Goal: Contribute content: Contribute content

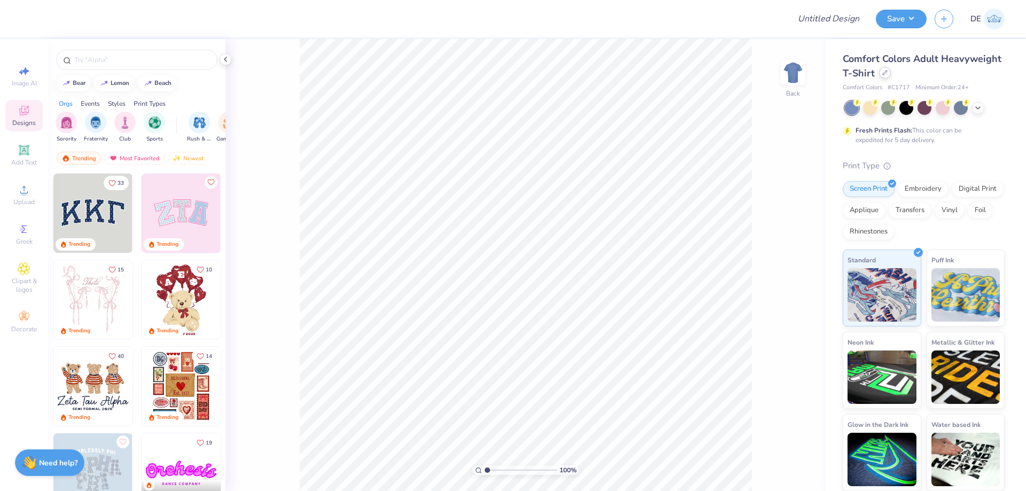
click at [879, 73] on div at bounding box center [885, 73] width 12 height 12
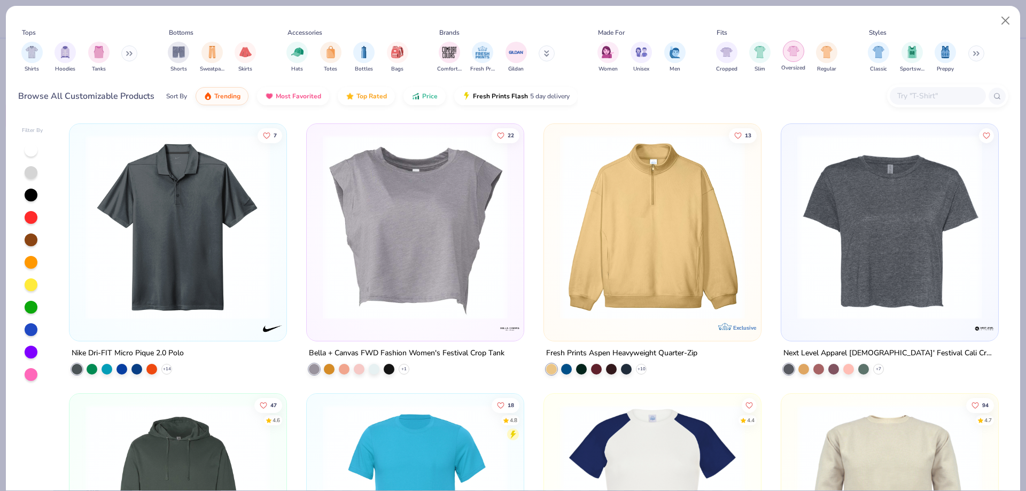
click at [786, 53] on div "filter for Oversized" at bounding box center [793, 51] width 21 height 21
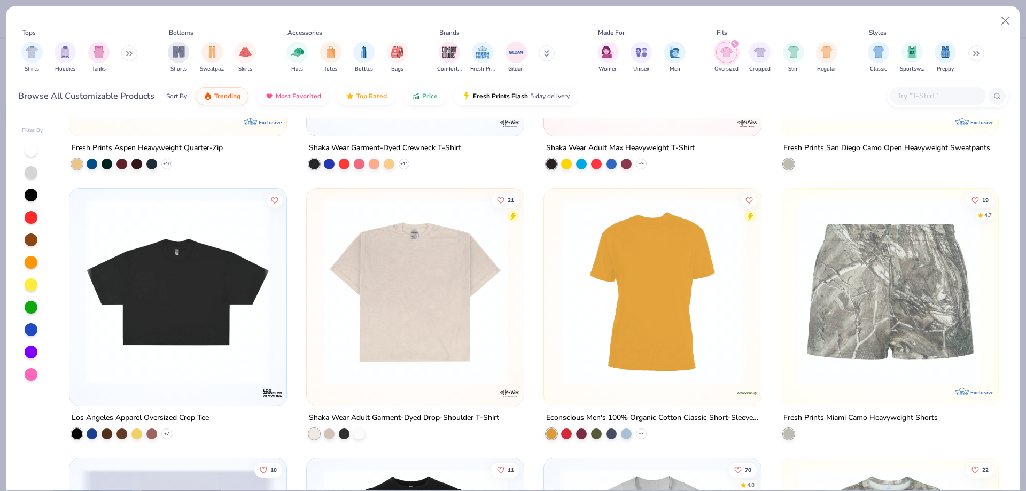
scroll to position [267, 0]
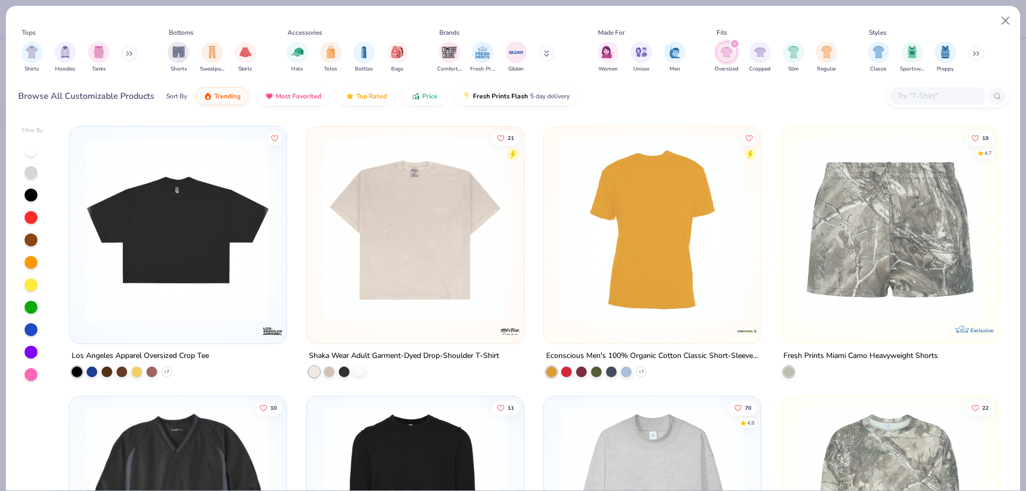
click at [354, 374] on div at bounding box center [359, 370] width 11 height 11
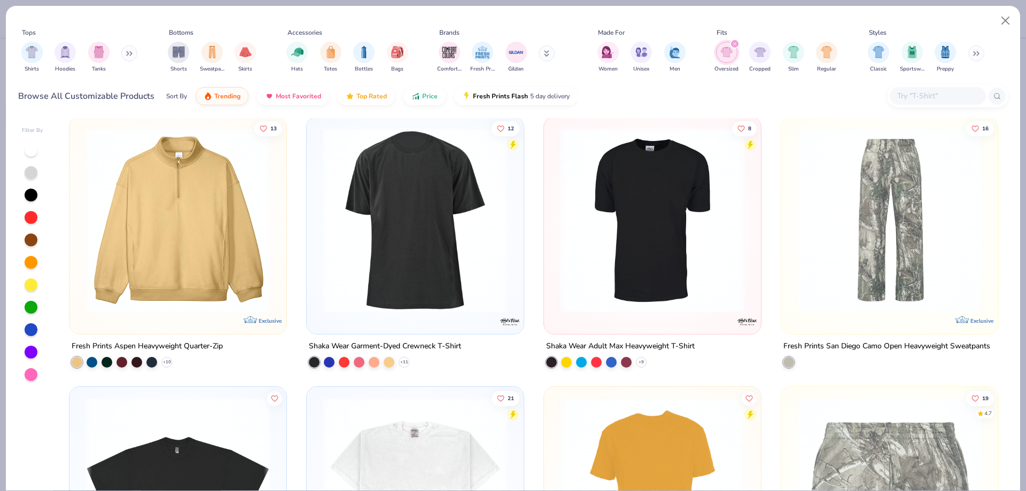
scroll to position [0, 0]
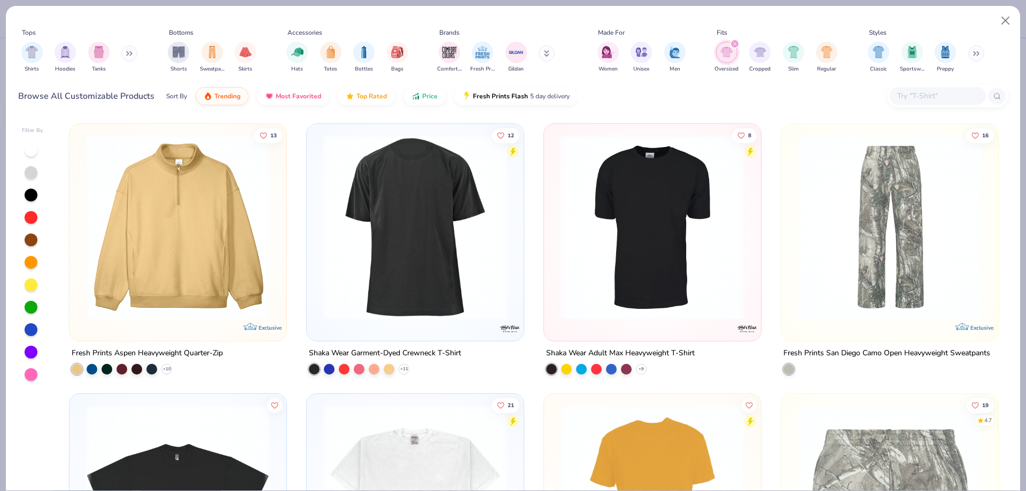
click at [907, 92] on input "text" at bounding box center [937, 96] width 82 height 12
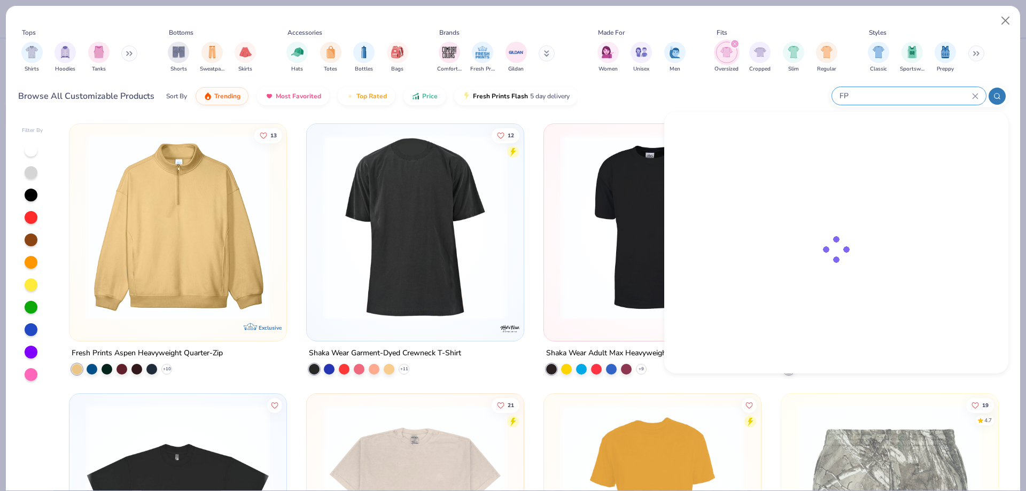
type input "FP"
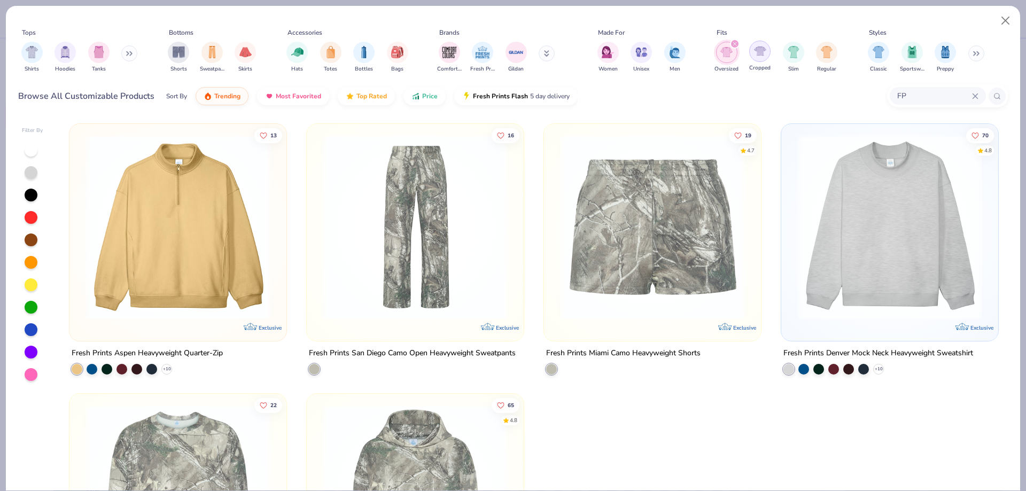
click at [733, 44] on icon "filter for Oversized" at bounding box center [735, 44] width 4 height 4
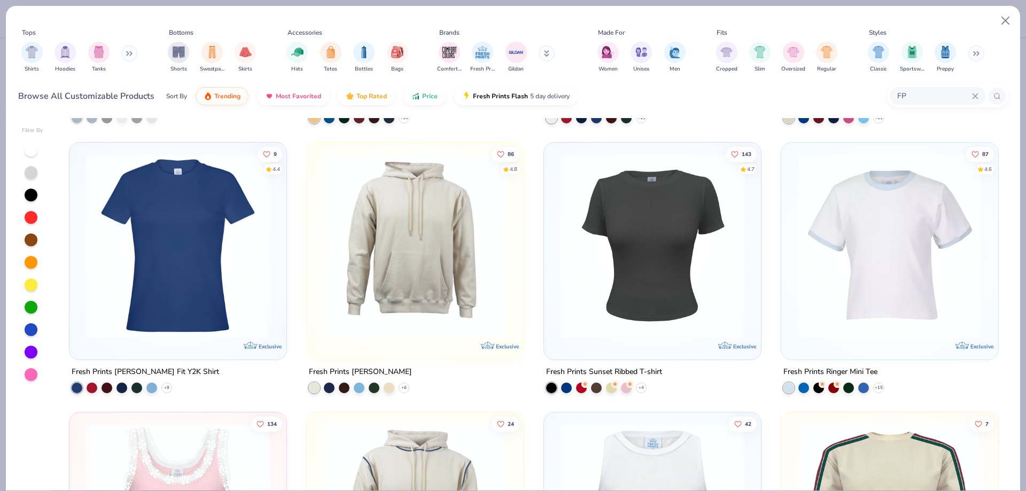
scroll to position [214, 0]
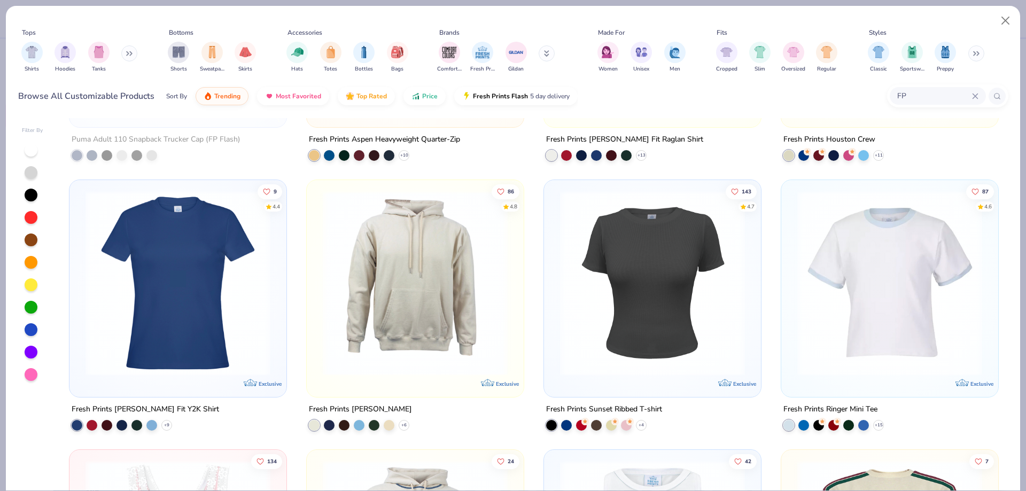
click at [180, 340] on img at bounding box center [178, 283] width 196 height 185
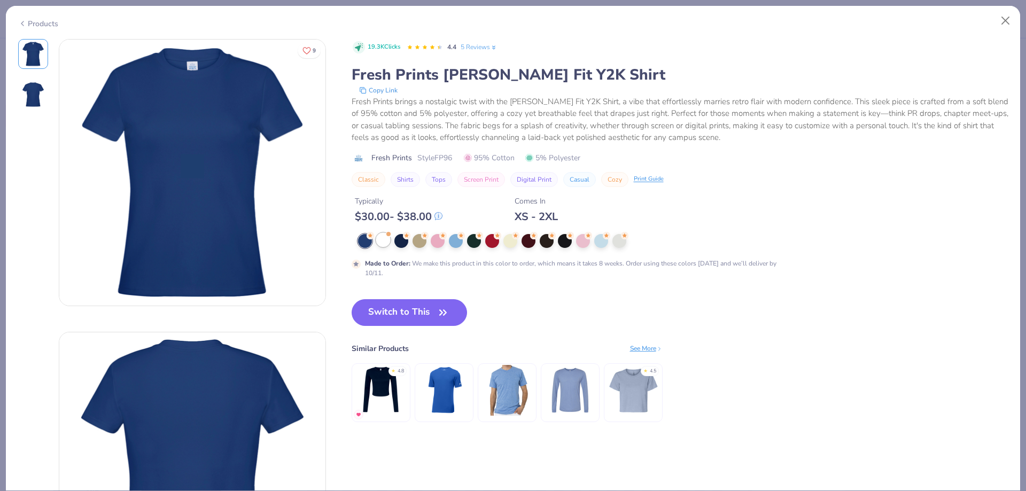
click at [388, 241] on div at bounding box center [383, 240] width 14 height 14
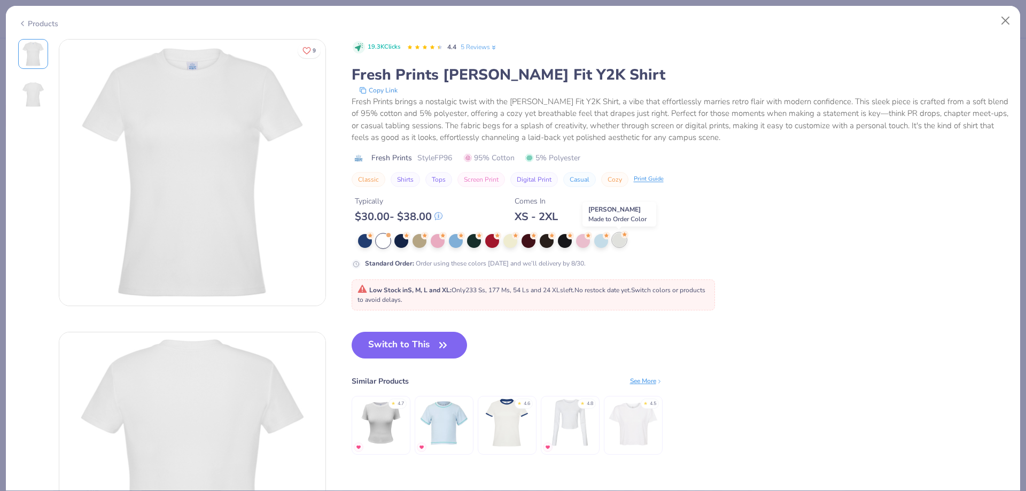
click at [620, 243] on div at bounding box center [620, 240] width 14 height 14
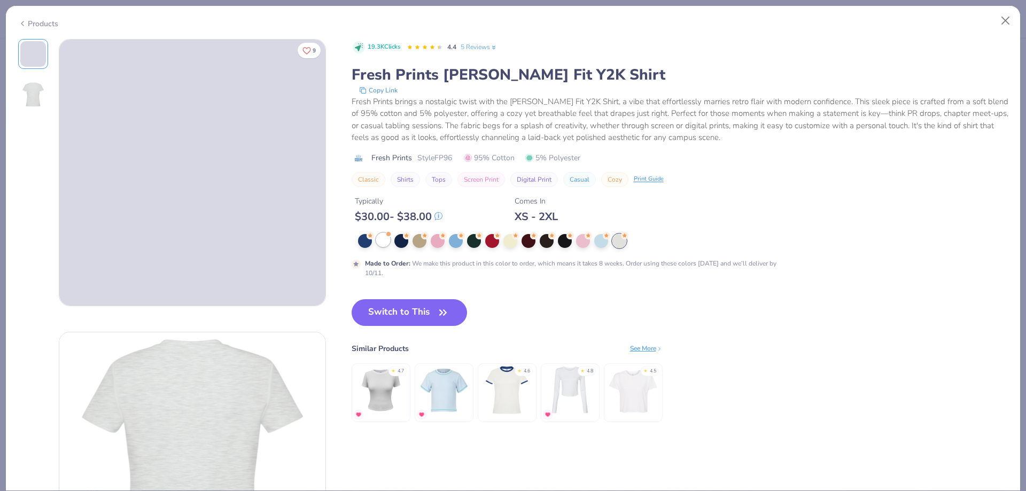
click at [382, 248] on div "Made to Order : We make this product in this color to order, which means it tak…" at bounding box center [566, 256] width 428 height 44
click at [383, 244] on div at bounding box center [383, 240] width 14 height 14
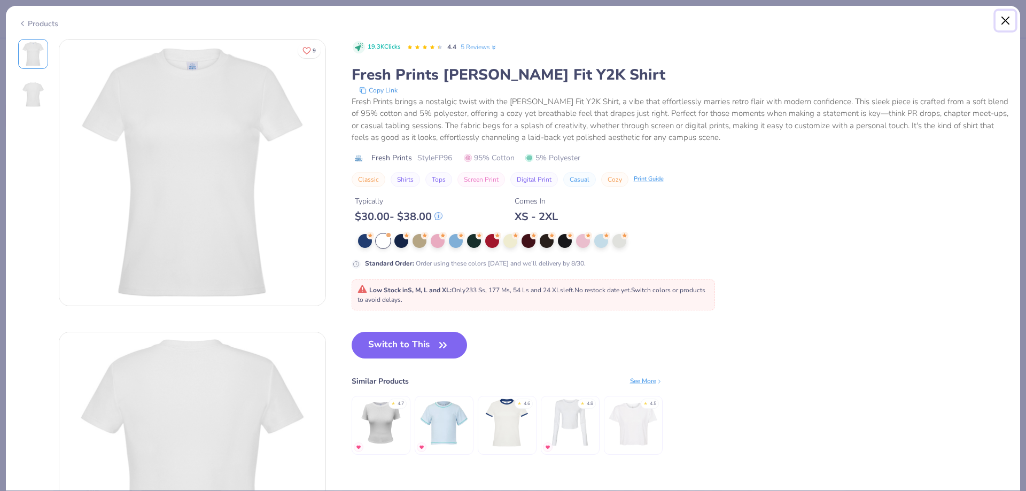
click at [1006, 14] on button "Close" at bounding box center [1006, 21] width 20 height 20
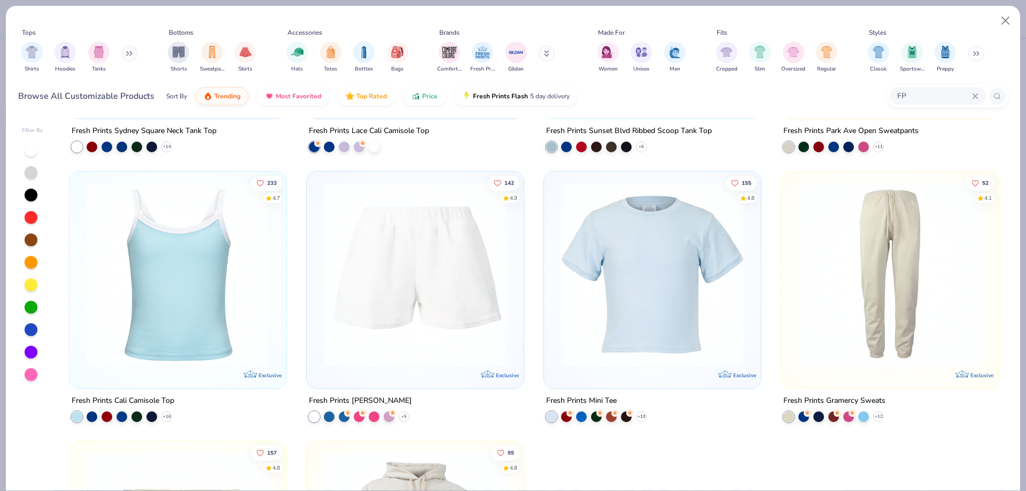
scroll to position [4223, 0]
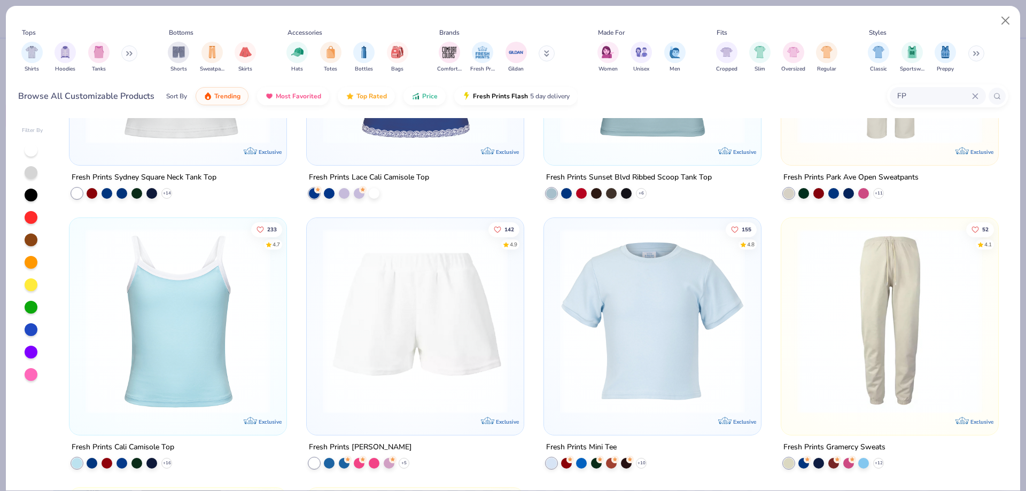
click at [629, 296] on img at bounding box center [653, 321] width 196 height 185
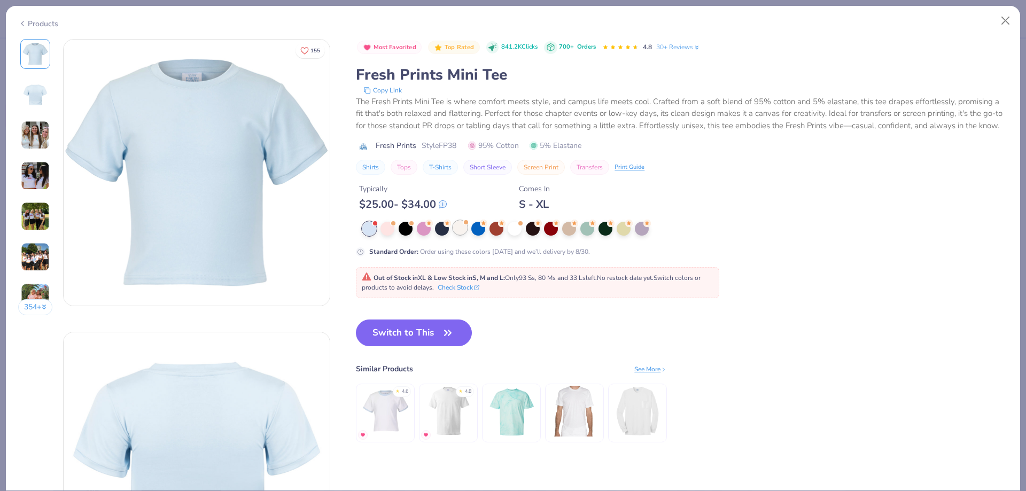
click at [467, 235] on div at bounding box center [460, 228] width 14 height 14
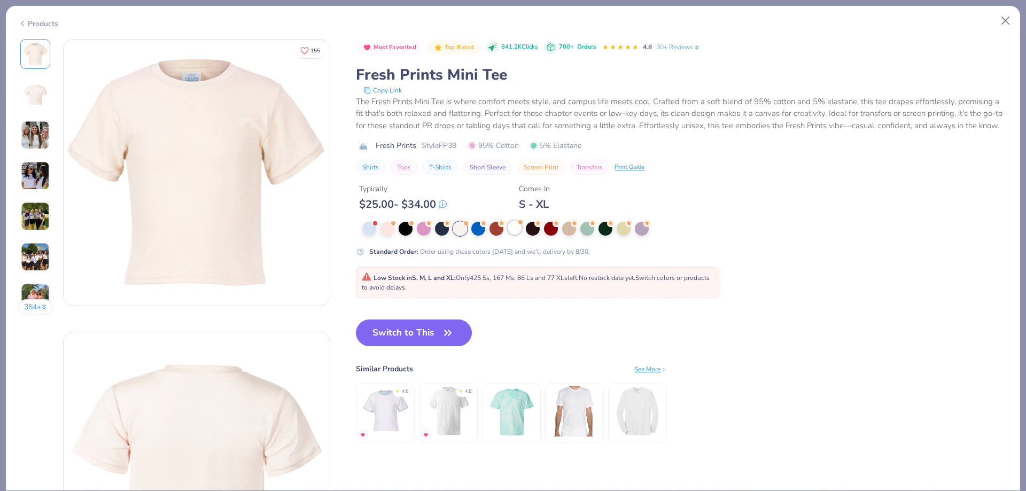
click at [520, 235] on div at bounding box center [515, 228] width 14 height 14
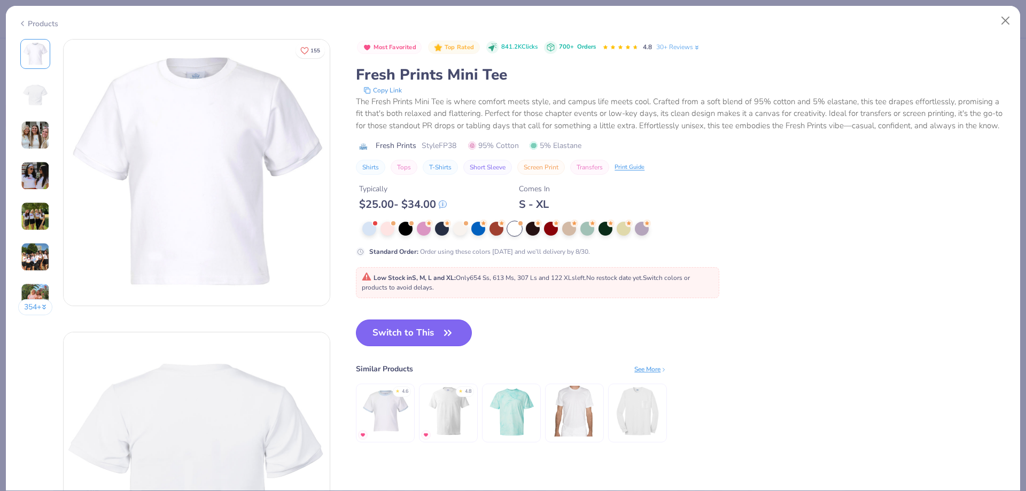
click at [415, 341] on button "Switch to This" at bounding box center [414, 333] width 116 height 27
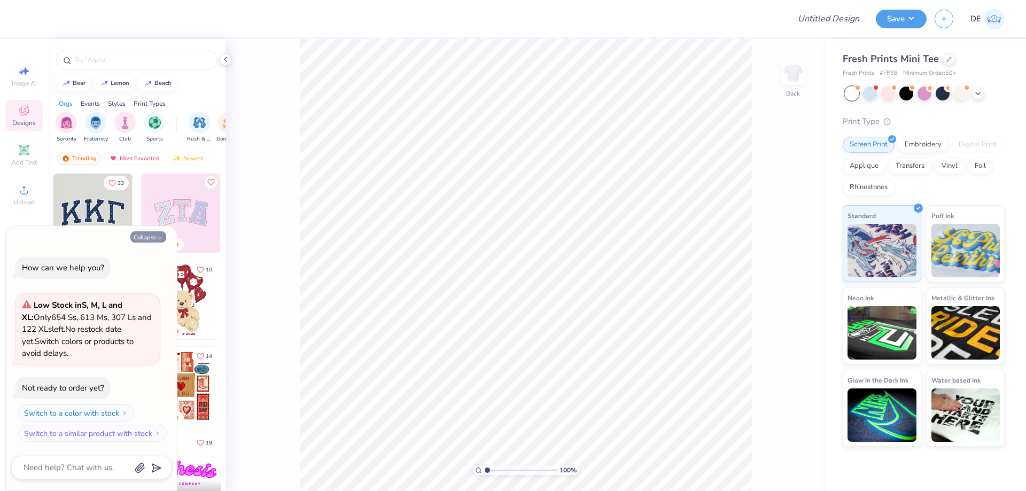
click at [149, 231] on button "Collapse" at bounding box center [148, 236] width 36 height 11
type textarea "x"
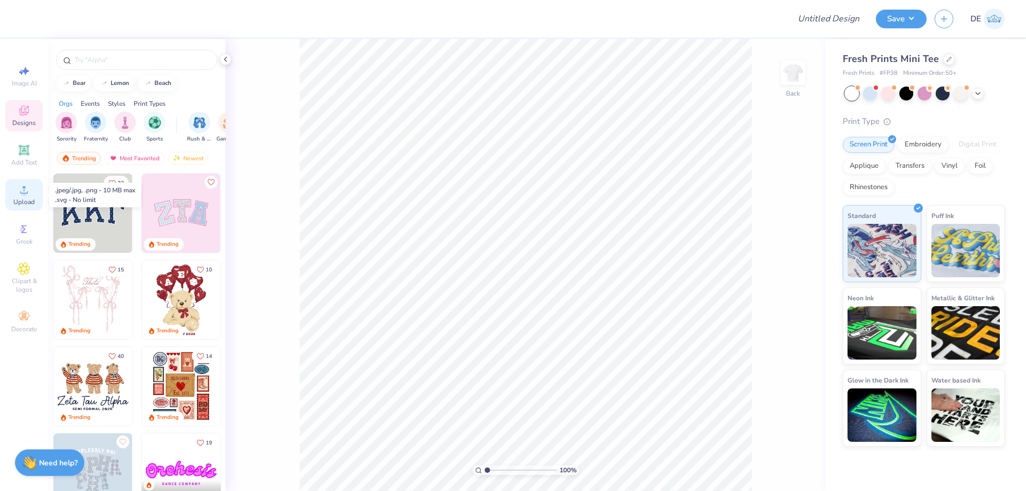
click at [34, 204] on span "Upload" at bounding box center [23, 202] width 21 height 9
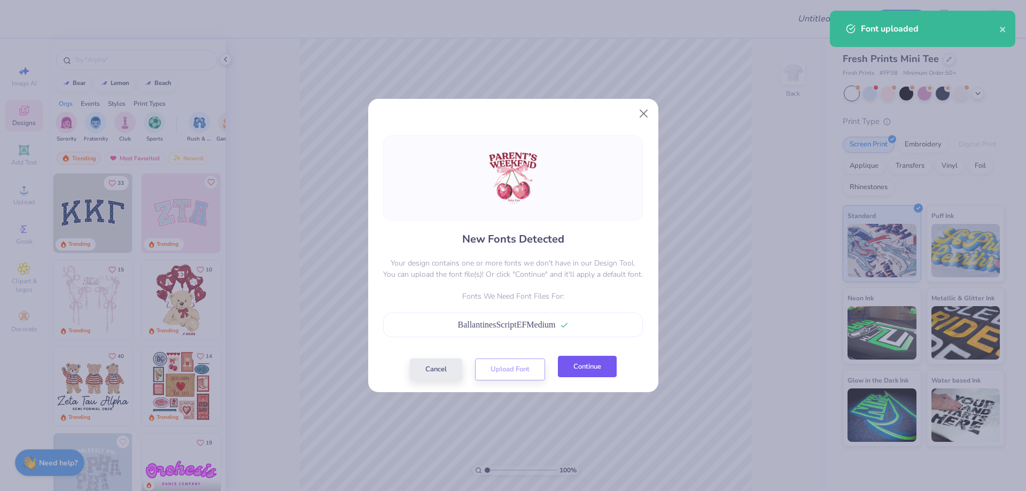
click at [587, 367] on button "Continue" at bounding box center [587, 367] width 59 height 22
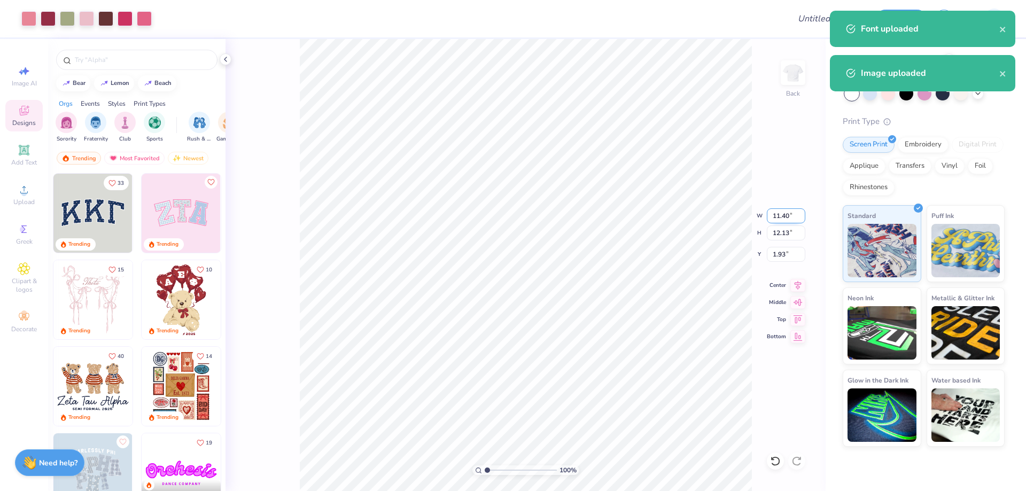
click at [780, 217] on input "11.40" at bounding box center [786, 215] width 38 height 15
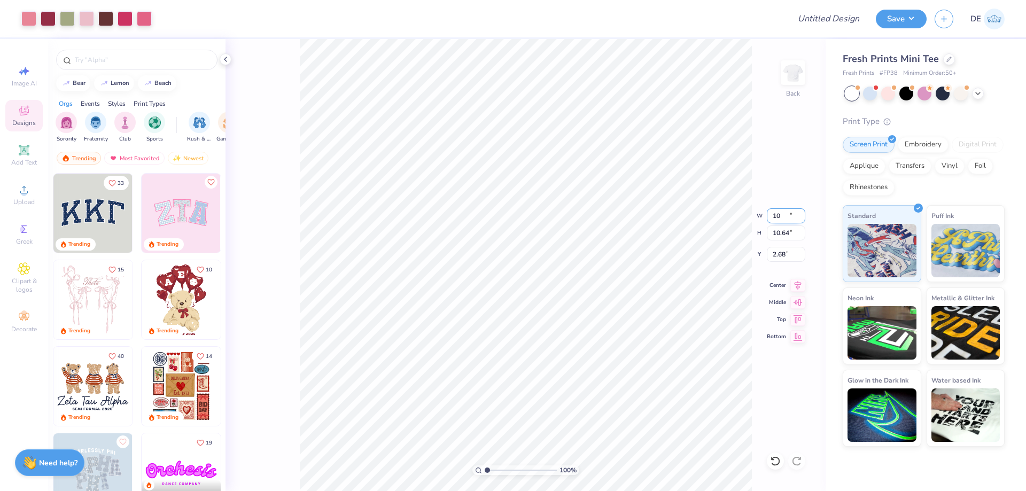
type input "10.00"
type input "10.64"
type input "2.68"
click at [780, 218] on input "10.00" at bounding box center [786, 215] width 38 height 15
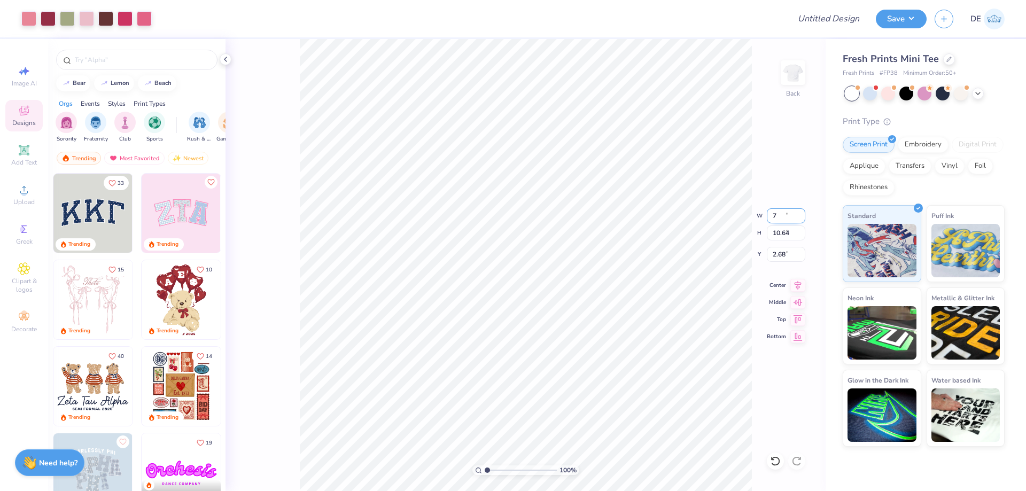
type input "7.00"
type input "7.45"
type input "4.27"
click at [780, 218] on input "7.00" at bounding box center [786, 215] width 38 height 15
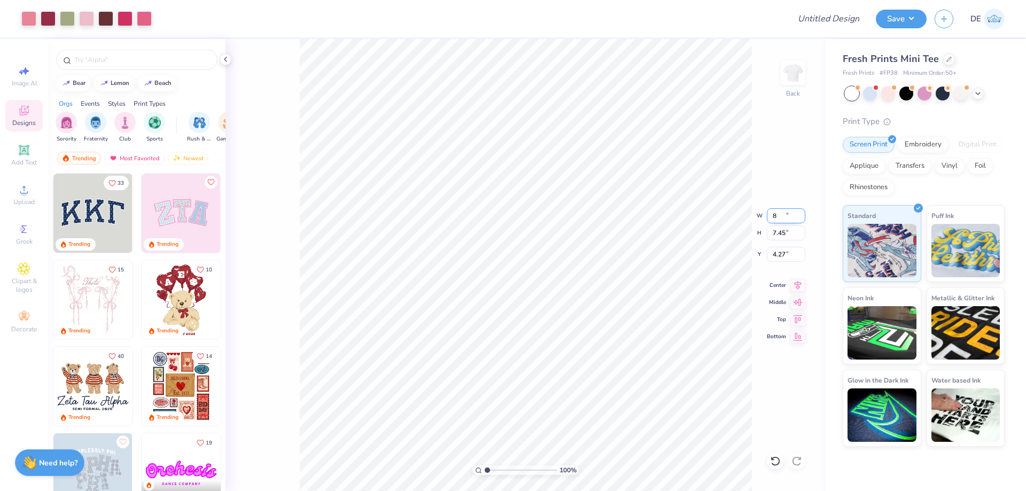
type input "8.00"
type input "8.51"
click at [777, 260] on input "3.74" at bounding box center [786, 254] width 38 height 15
click at [776, 260] on input "3.74" at bounding box center [786, 254] width 38 height 15
type input "2.00"
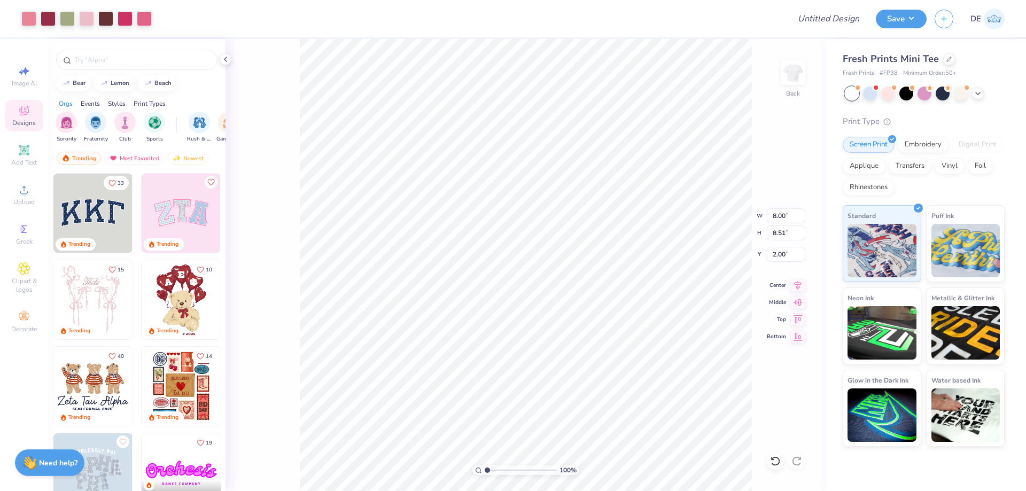
click at [766, 254] on div "100 % Back W 8.00 8.00 " H 8.51 8.51 " Y 2.00 2.00 " Center Middle Top Bottom" at bounding box center [526, 265] width 600 height 452
click at [766, 254] on div "100 % Back W 8.00 H 8.51 Y 2.00 Center Middle Top Bottom" at bounding box center [526, 265] width 600 height 452
click at [784, 257] on input "2.00" at bounding box center [786, 254] width 38 height 15
type input "1.50"
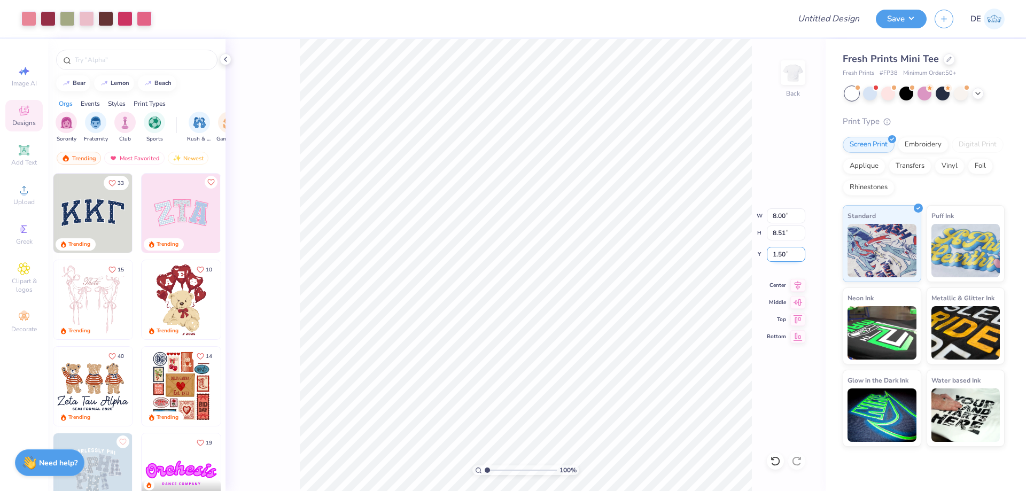
drag, startPoint x: 779, startPoint y: 251, endPoint x: 786, endPoint y: 253, distance: 7.1
click at [786, 253] on input "1.50" at bounding box center [786, 254] width 38 height 15
type input "1.75"
drag, startPoint x: 776, startPoint y: 217, endPoint x: 786, endPoint y: 220, distance: 10.7
click at [786, 220] on input "8.00" at bounding box center [786, 215] width 38 height 15
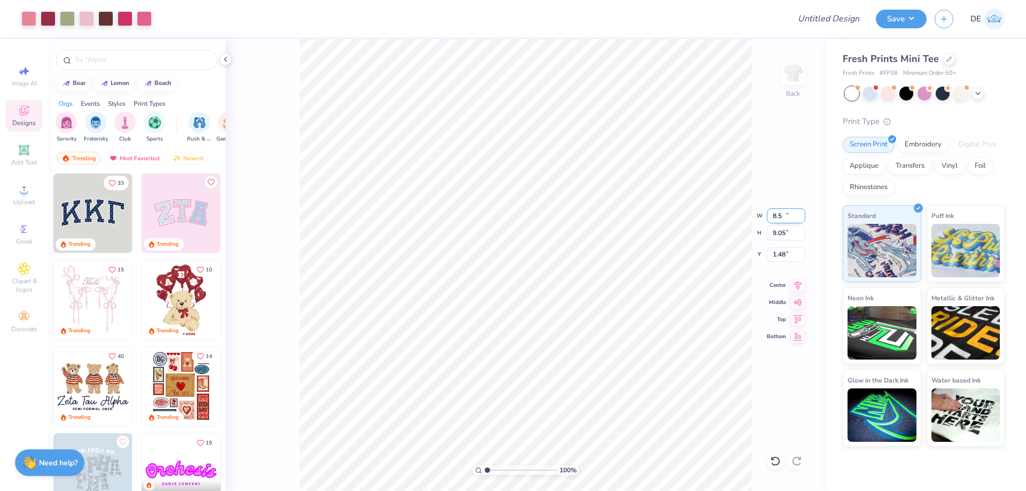
type input "8.50"
type input "9.05"
click at [784, 256] on input "1.48" at bounding box center [786, 254] width 38 height 15
click at [784, 254] on input "1.48" at bounding box center [786, 254] width 38 height 15
click at [776, 253] on input "1.75" at bounding box center [786, 254] width 38 height 15
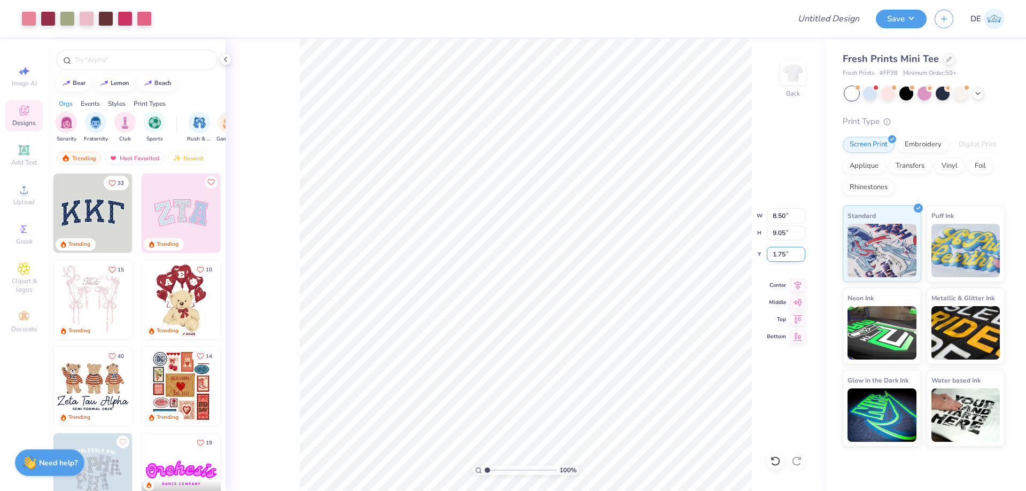
click at [775, 253] on input "1.75" at bounding box center [786, 254] width 38 height 15
type input "2.00"
click at [771, 253] on input "2.00" at bounding box center [786, 254] width 38 height 15
type input "1.75"
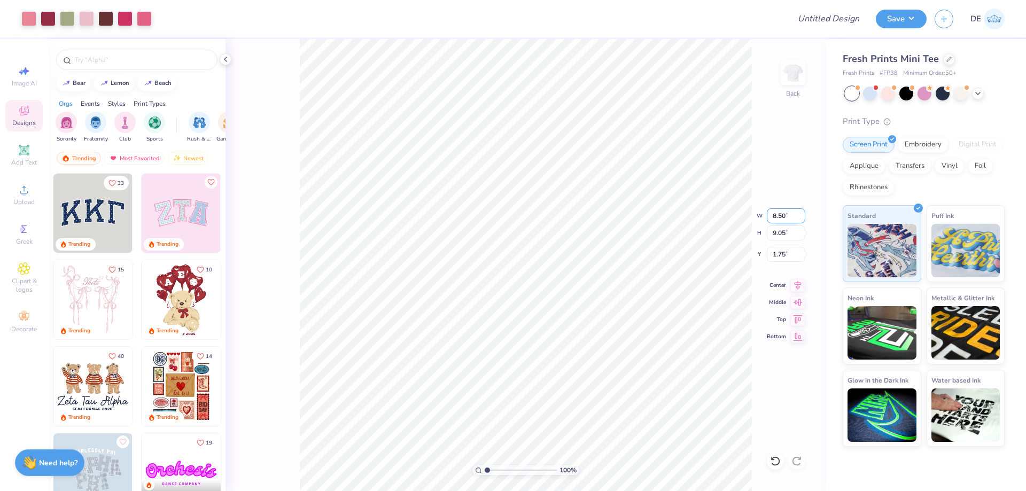
click at [704, 214] on div "100 % Back W 8.50 8.50 " H 9.05 9.05 " Y 1.75 1.75 " Center Middle Top Bottom" at bounding box center [526, 265] width 600 height 452
type input "1.04"
type textarea "x"
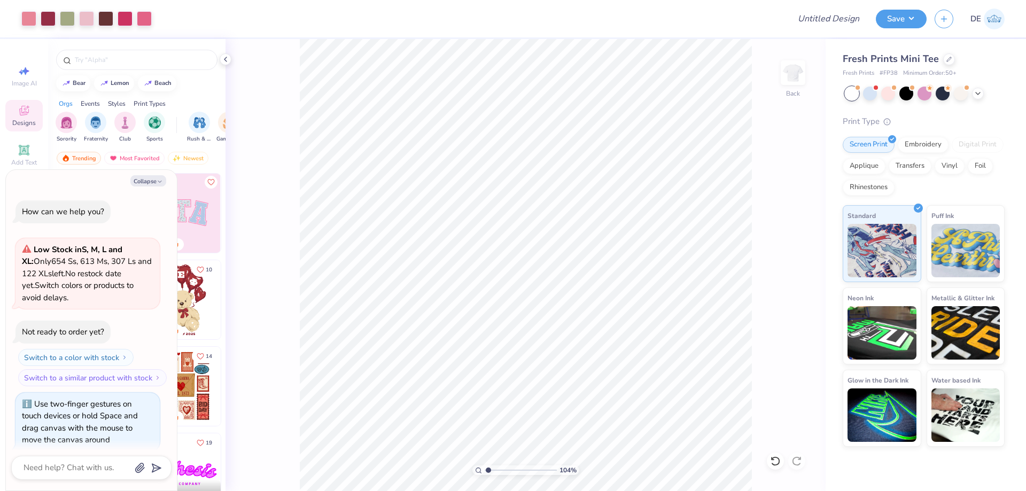
scroll to position [10, 0]
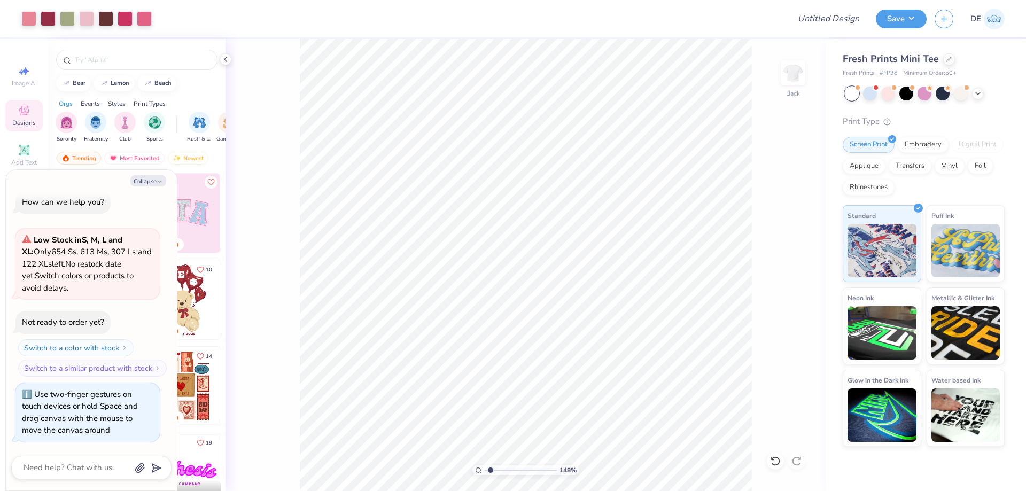
click at [491, 467] on input "range" at bounding box center [521, 471] width 72 height 10
type input "1.19"
click at [489, 470] on input "range" at bounding box center [521, 471] width 72 height 10
type textarea "x"
type input "1.77"
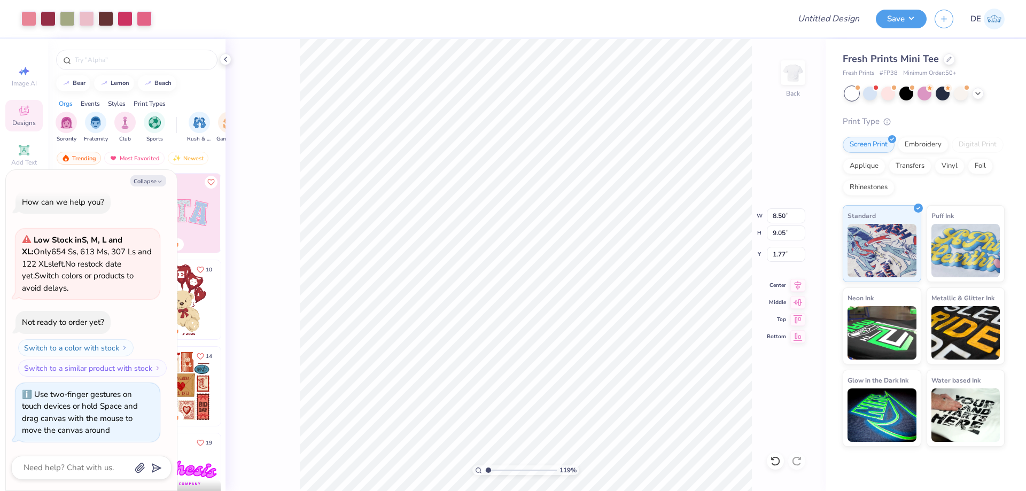
type textarea "x"
drag, startPoint x: 488, startPoint y: 470, endPoint x: 468, endPoint y: 467, distance: 20.0
type input "1"
click at [485, 467] on input "range" at bounding box center [521, 471] width 72 height 10
click at [884, 23] on button "Save" at bounding box center [901, 17] width 51 height 19
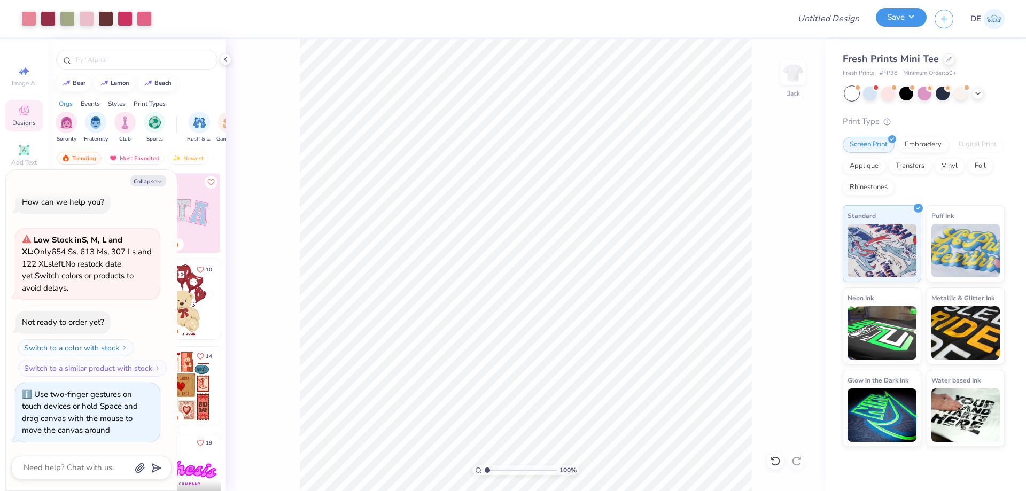
type textarea "x"
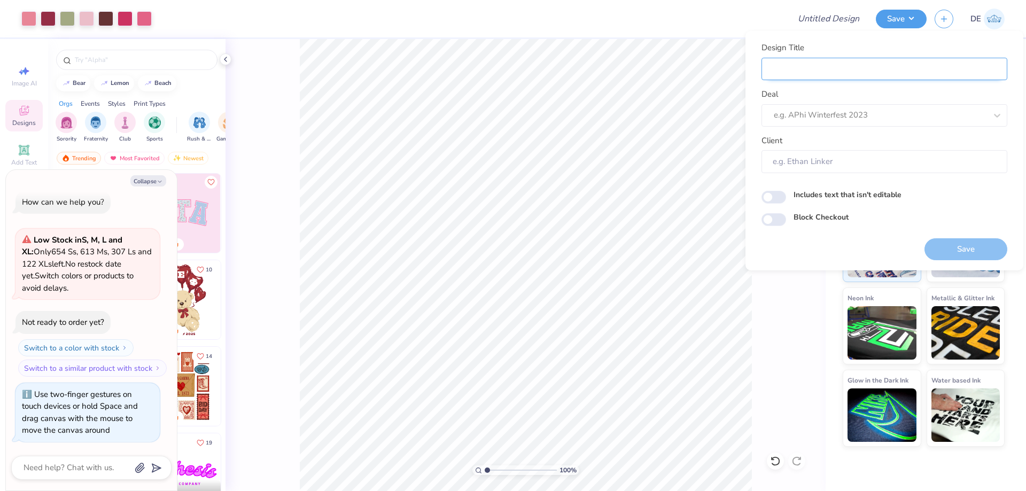
click at [820, 66] on input "Design Title" at bounding box center [885, 69] width 246 height 23
paste input "FPS239513"
type input "FPS239513"
type textarea "x"
type input "FPS239513"
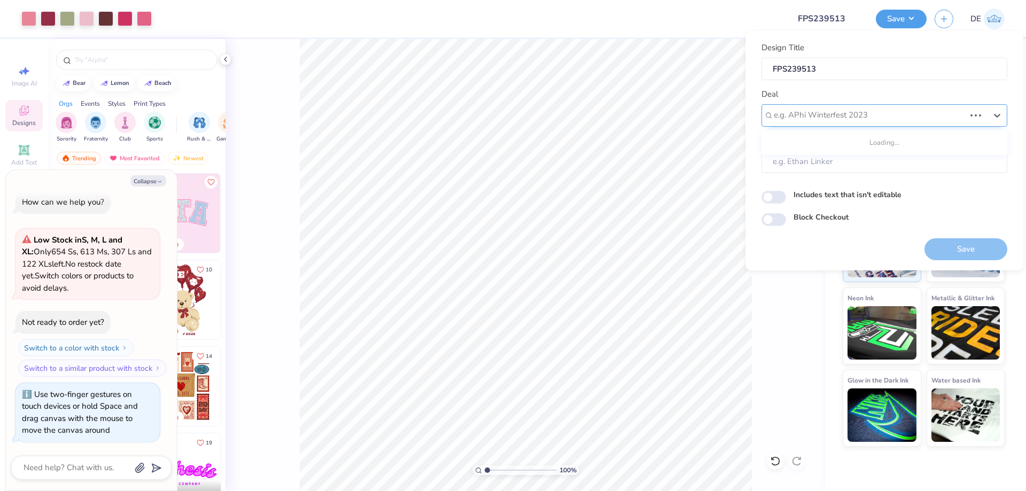
click at [797, 111] on div at bounding box center [869, 115] width 191 height 14
click at [798, 145] on div "Design Tool Gallery" at bounding box center [884, 144] width 237 height 18
type input "Design tool Gall"
type textarea "x"
type input "Design Tool Gallery User"
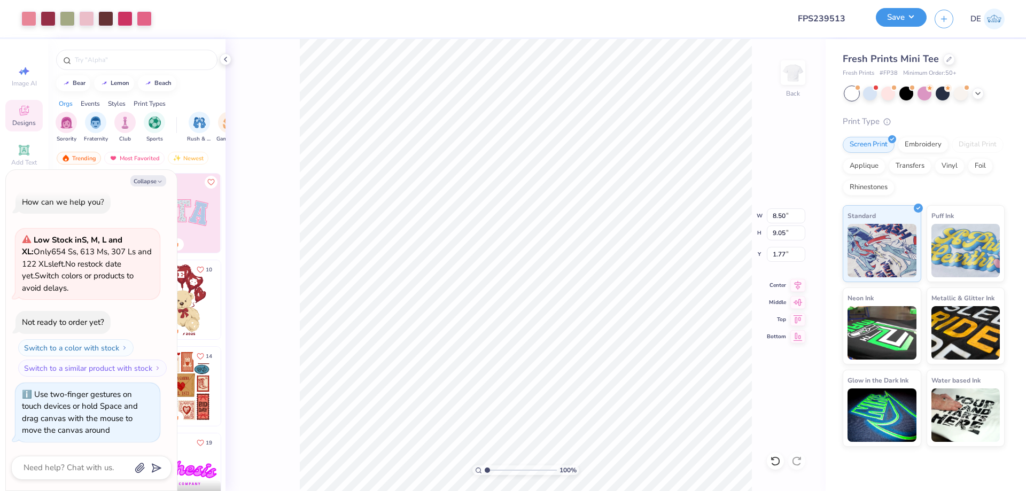
click at [891, 24] on button "Save" at bounding box center [901, 17] width 51 height 19
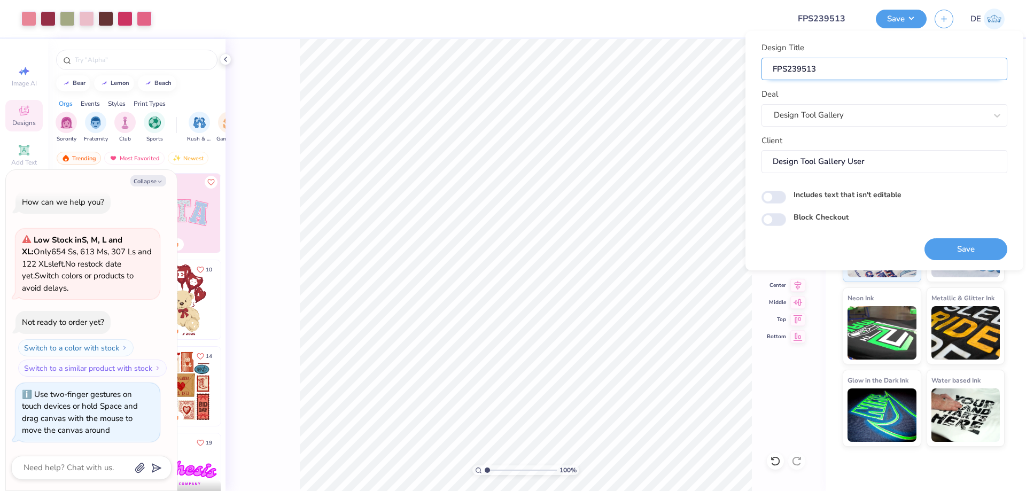
click at [830, 75] on input "FPS239513" at bounding box center [885, 69] width 246 height 23
click at [952, 244] on button "Save" at bounding box center [966, 249] width 83 height 22
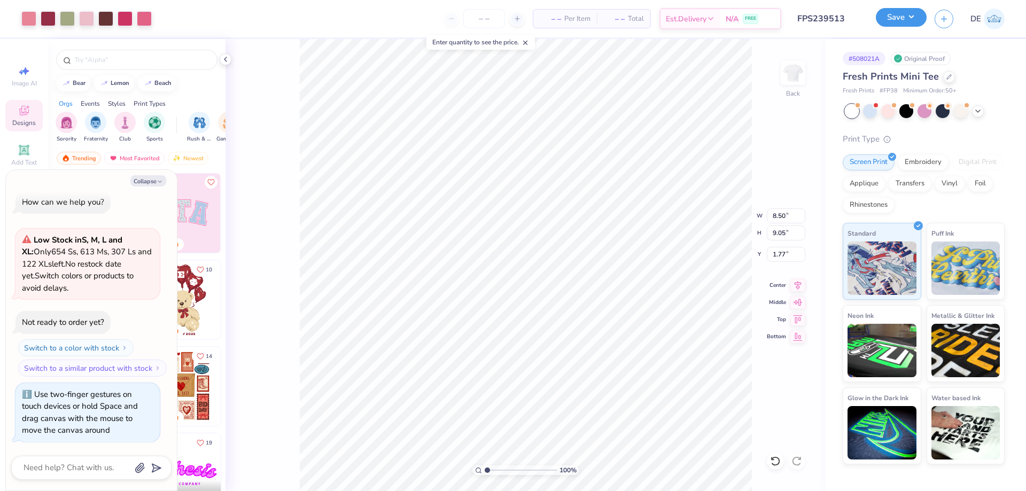
click at [894, 21] on button "Save" at bounding box center [901, 17] width 51 height 19
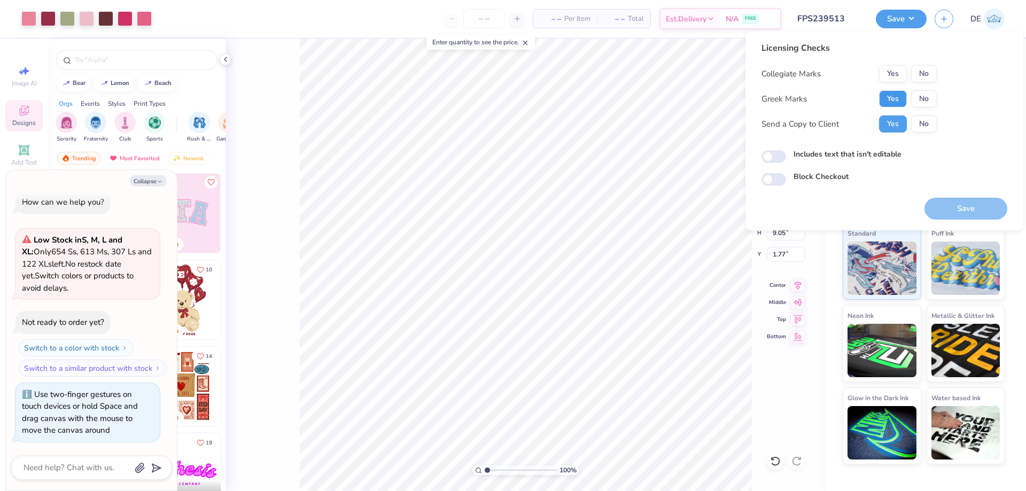
click at [887, 105] on button "Yes" at bounding box center [893, 98] width 28 height 17
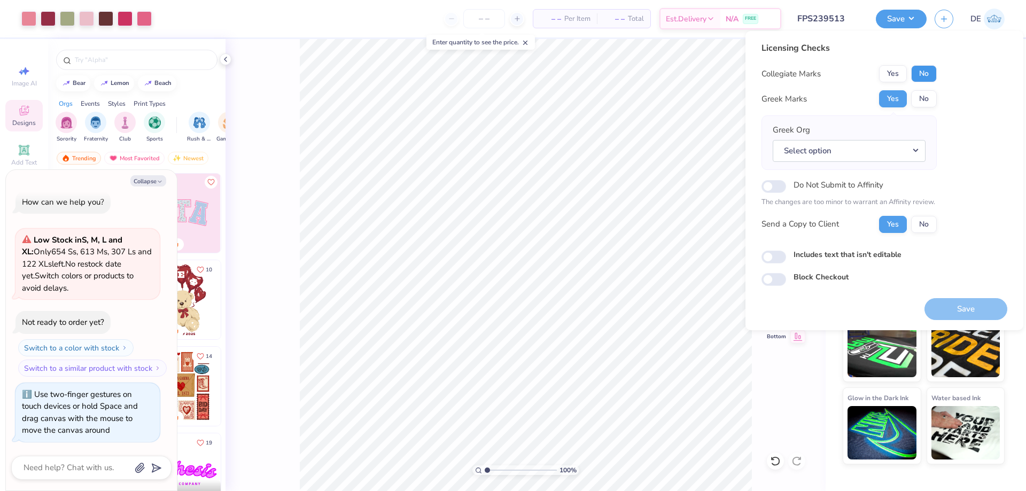
click at [936, 73] on button "No" at bounding box center [924, 73] width 26 height 17
click at [855, 157] on button "Select option" at bounding box center [849, 151] width 153 height 22
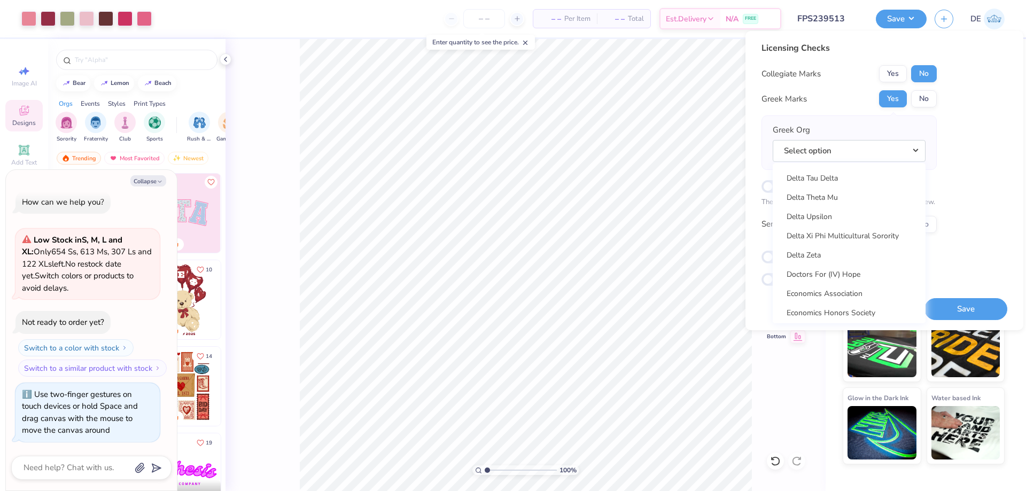
scroll to position [2833, 0]
click at [826, 248] on link "Delta Zeta" at bounding box center [849, 249] width 144 height 18
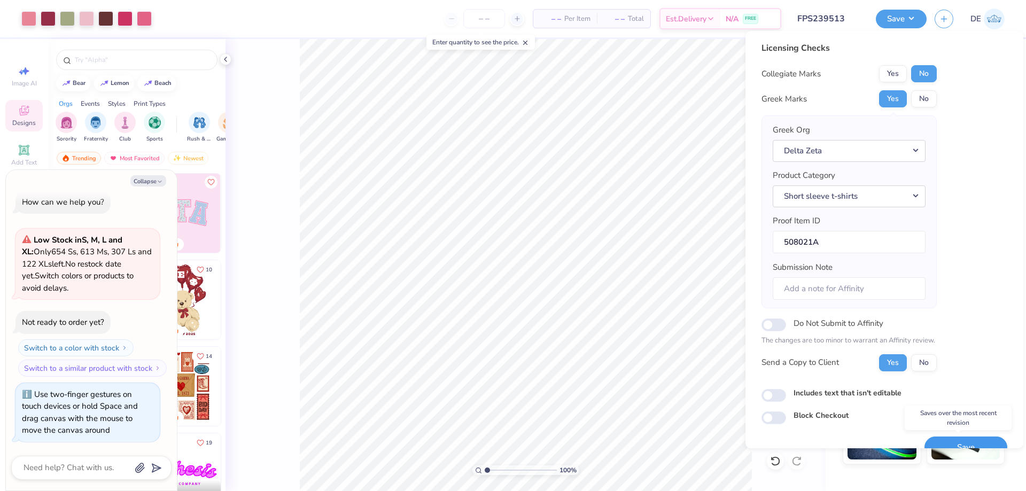
click at [966, 438] on button "Save" at bounding box center [966, 448] width 83 height 22
type textarea "x"
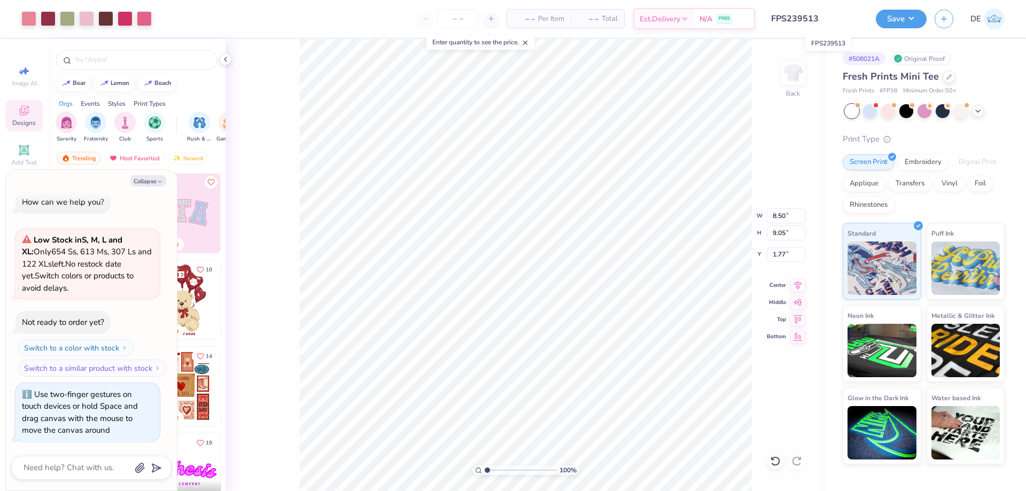
drag, startPoint x: 851, startPoint y: 21, endPoint x: 770, endPoint y: 18, distance: 80.8
click at [770, 18] on input "FPS239513" at bounding box center [815, 18] width 105 height 21
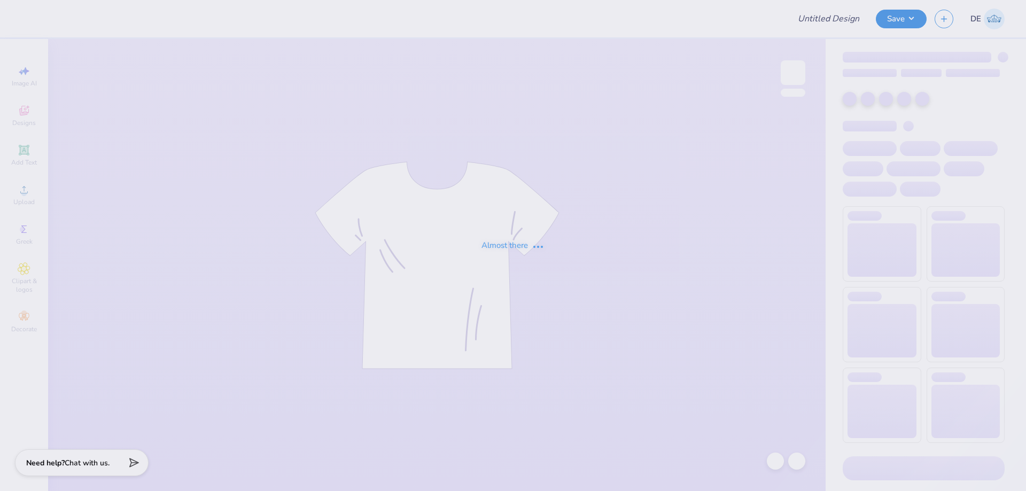
type input "FPS239513"
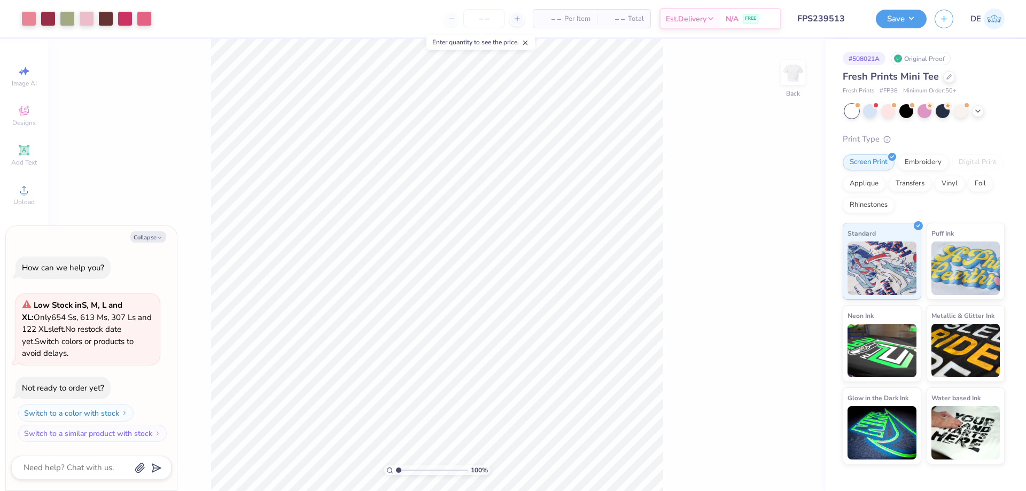
type textarea "x"
